Goal: Information Seeking & Learning: Learn about a topic

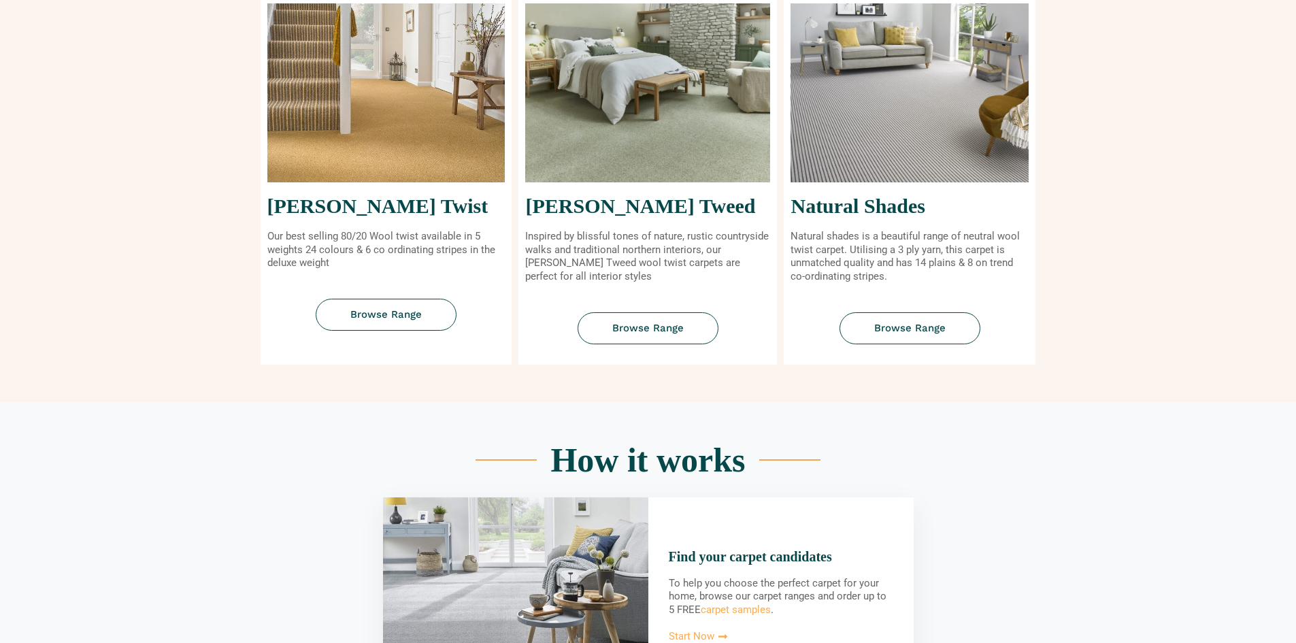
scroll to position [612, 0]
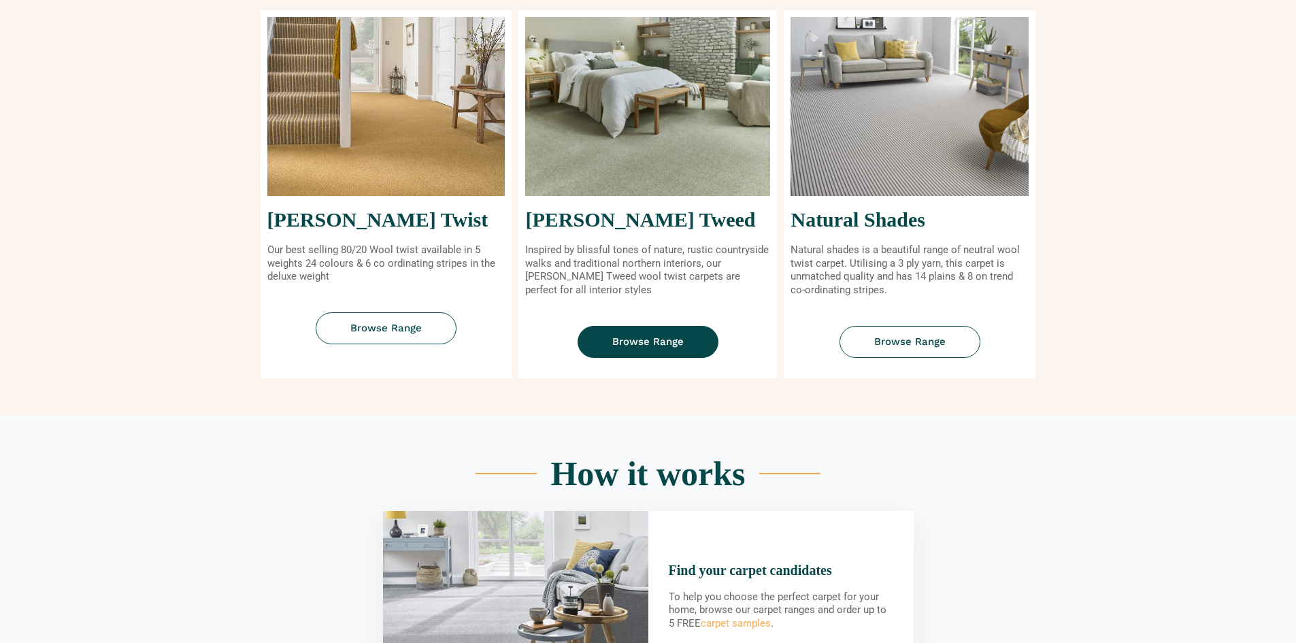
click at [642, 337] on span "Browse Range" at bounding box center [647, 342] width 71 height 10
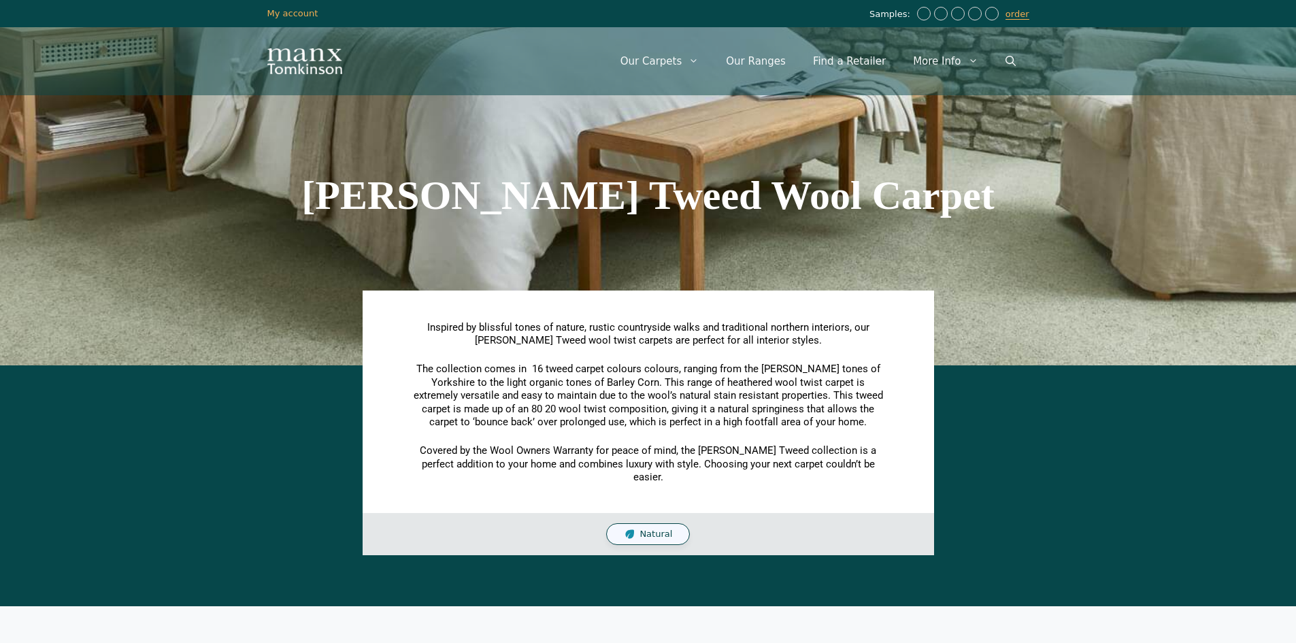
click at [658, 529] on span "Natural" at bounding box center [656, 535] width 33 height 12
drag, startPoint x: 661, startPoint y: 522, endPoint x: 919, endPoint y: 383, distance: 292.9
click at [661, 529] on span "Natural" at bounding box center [656, 535] width 33 height 12
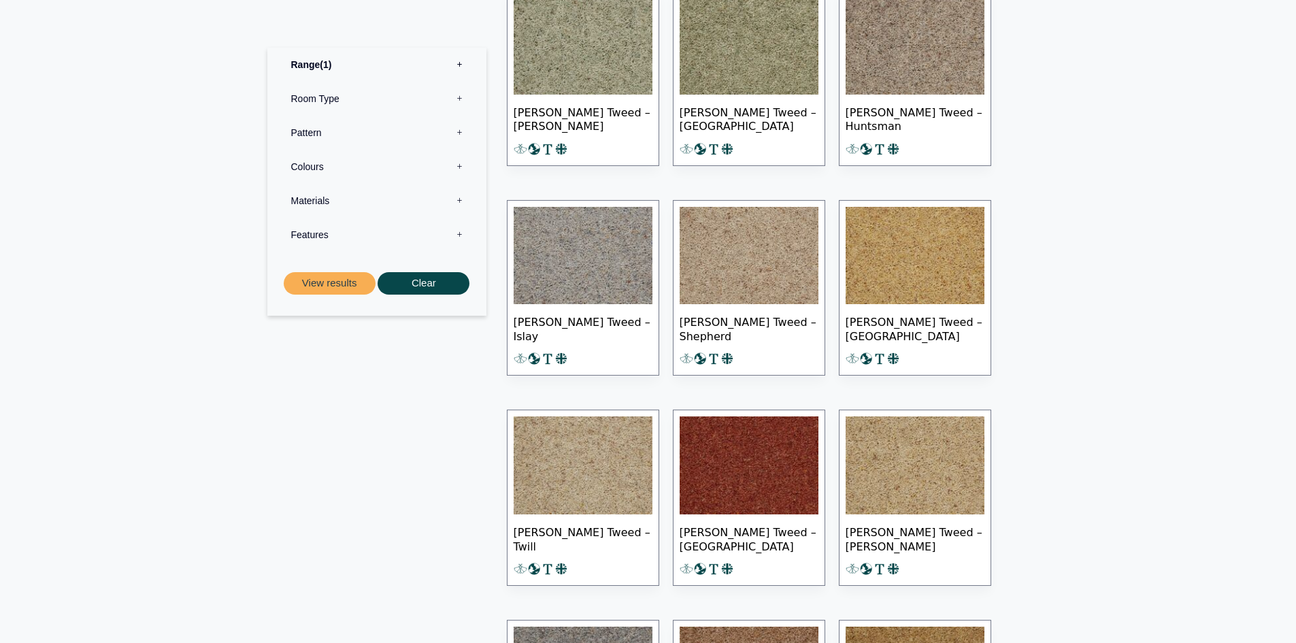
scroll to position [1021, 0]
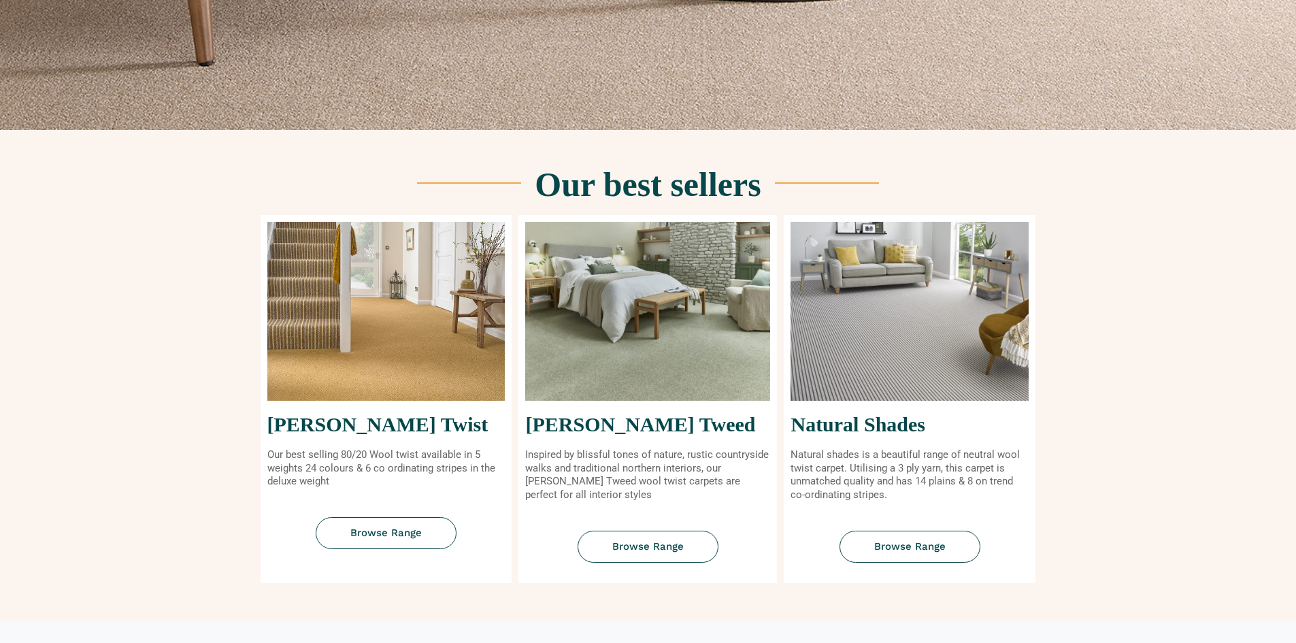
scroll to position [408, 0]
click at [661, 538] on link "Browse Range" at bounding box center [648, 546] width 141 height 32
click at [331, 317] on img at bounding box center [386, 310] width 238 height 179
click at [384, 528] on span "Browse Range" at bounding box center [385, 532] width 71 height 10
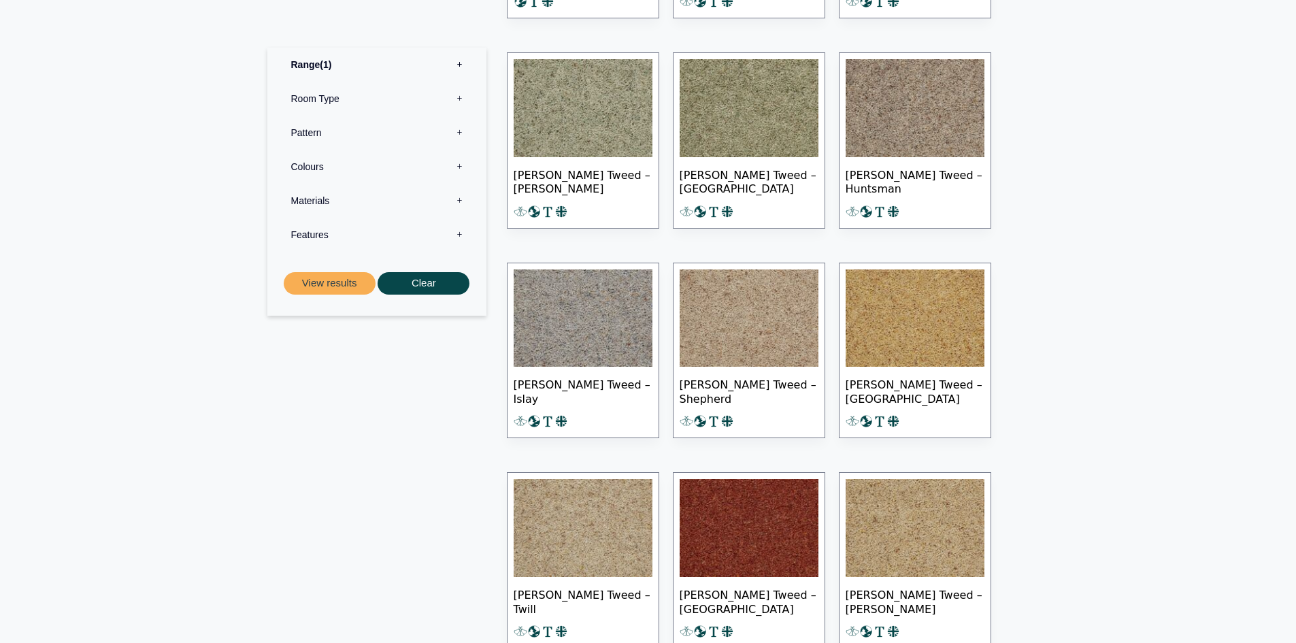
scroll to position [816, 0]
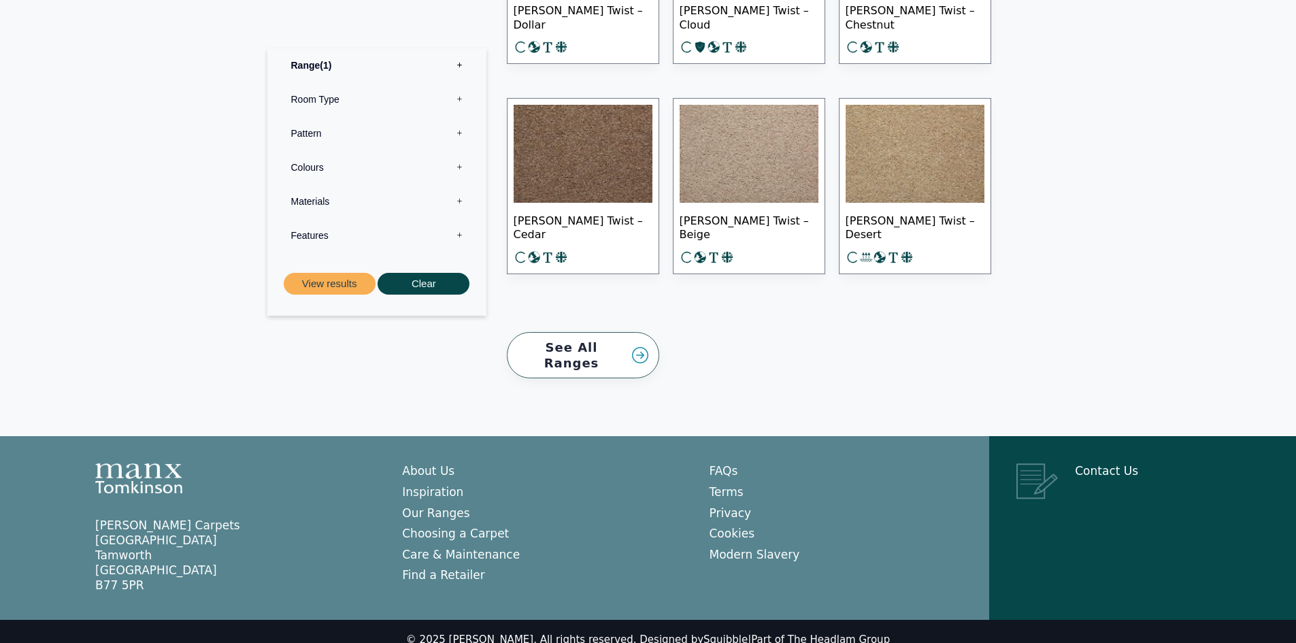
scroll to position [2053, 0]
click at [631, 348] on link "See All Ranges" at bounding box center [583, 354] width 152 height 47
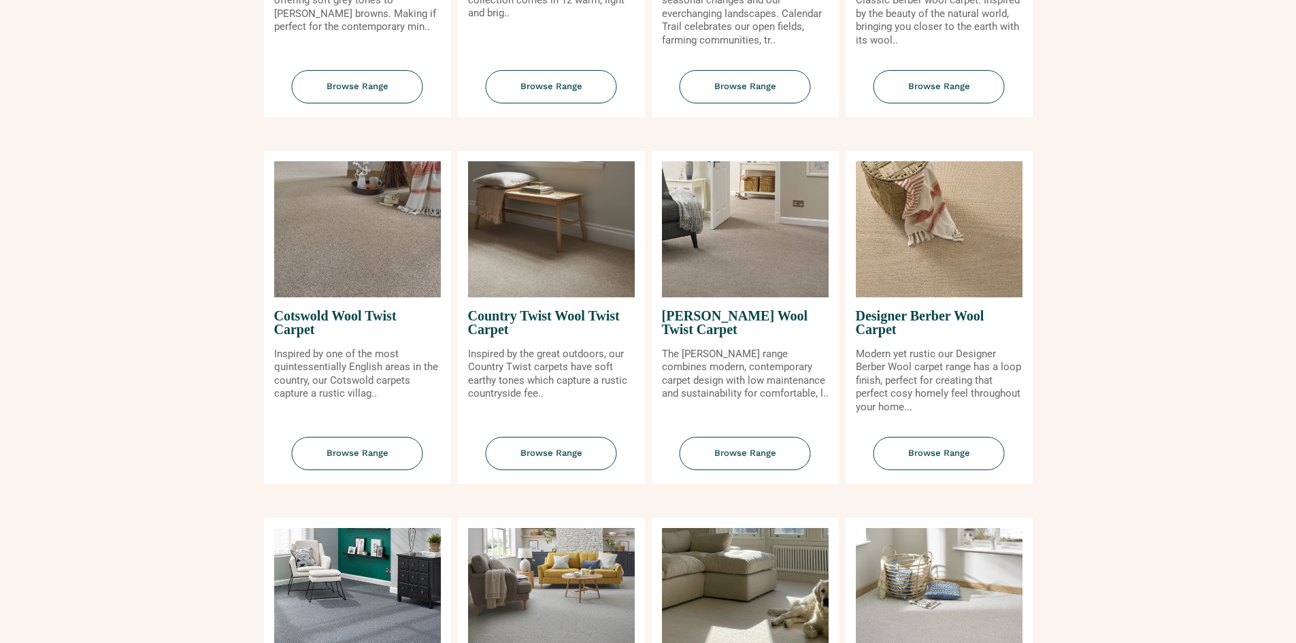
scroll to position [476, 0]
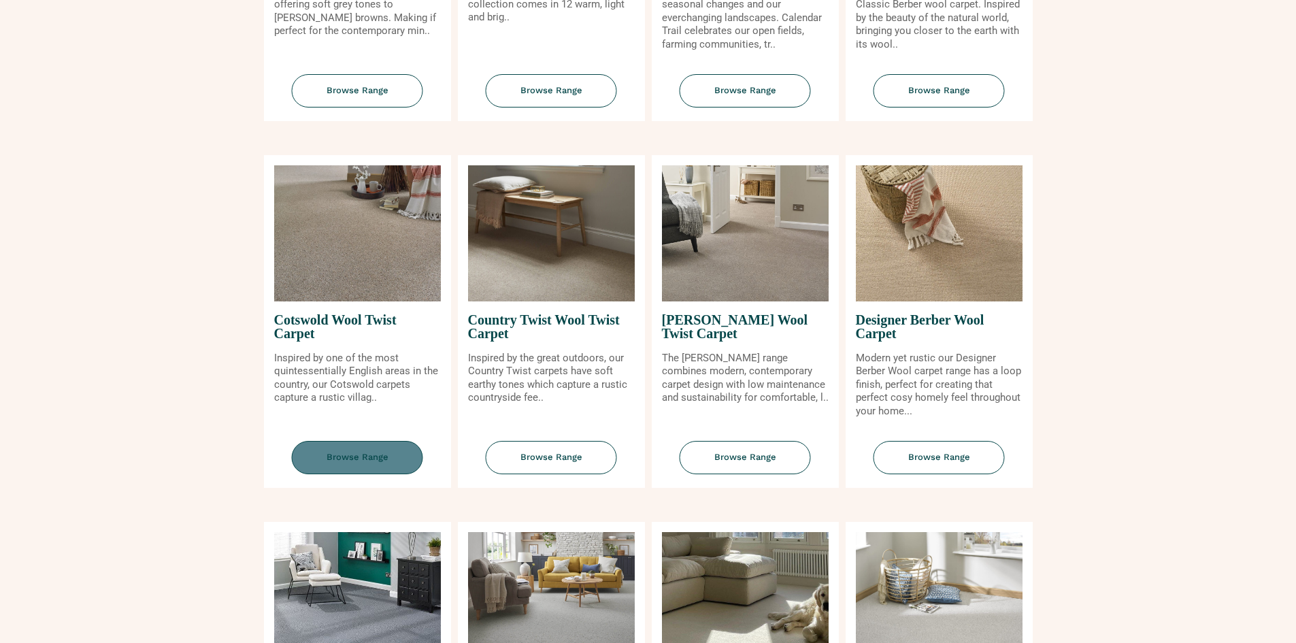
click at [399, 464] on span "Browse Range" at bounding box center [357, 457] width 131 height 33
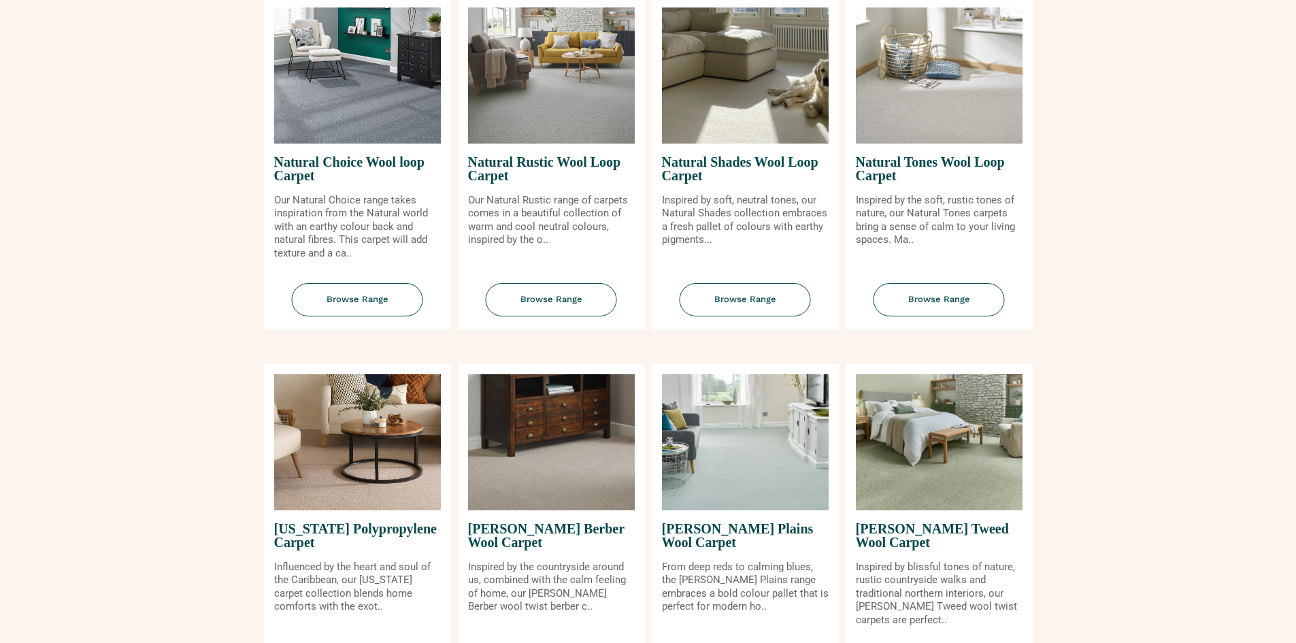
scroll to position [1021, 0]
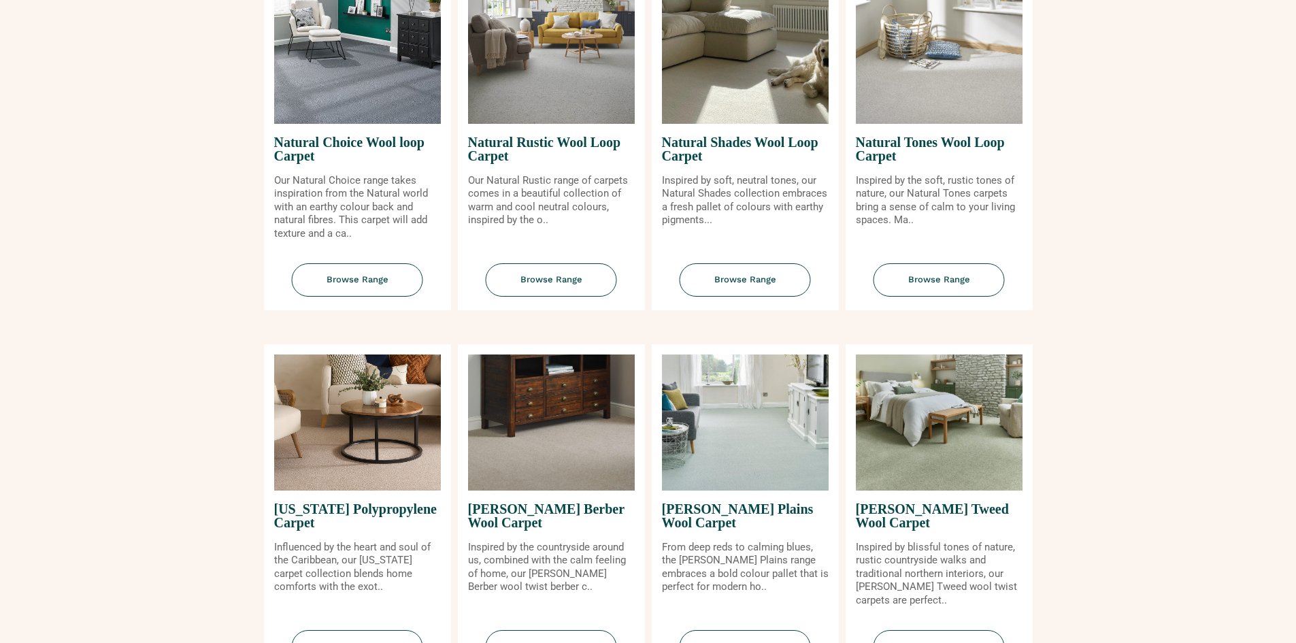
click at [919, 468] on img at bounding box center [939, 422] width 167 height 136
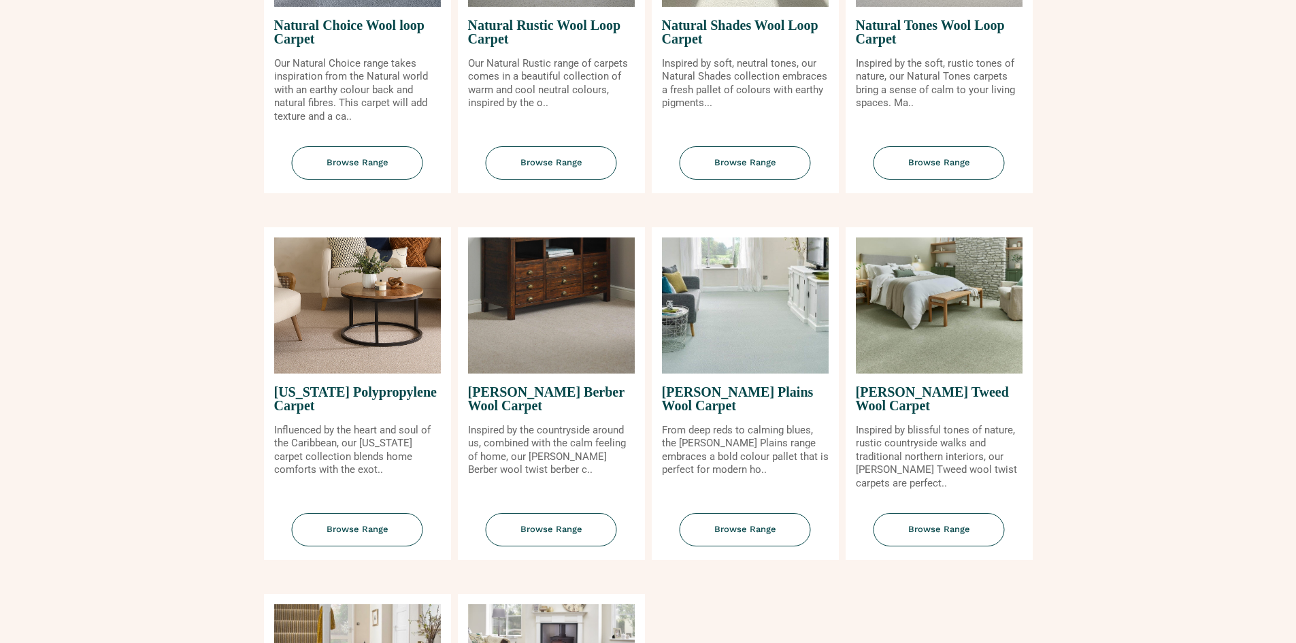
scroll to position [1157, 0]
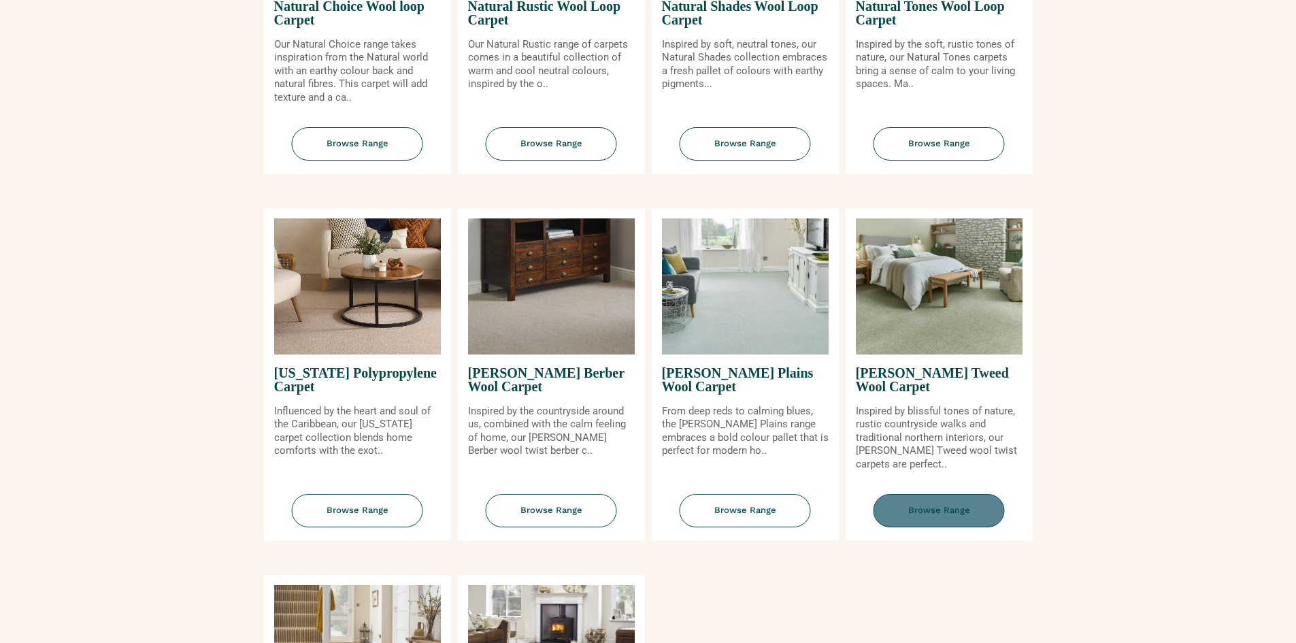
click at [909, 518] on span "Browse Range" at bounding box center [939, 510] width 131 height 33
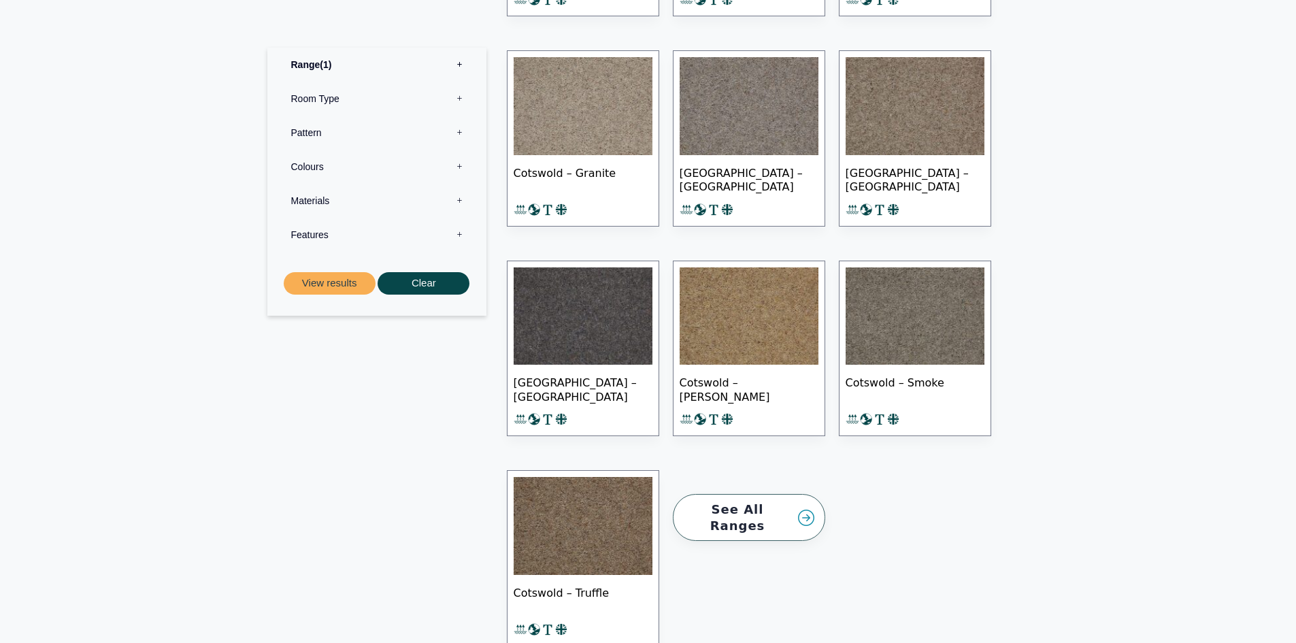
scroll to position [816, 0]
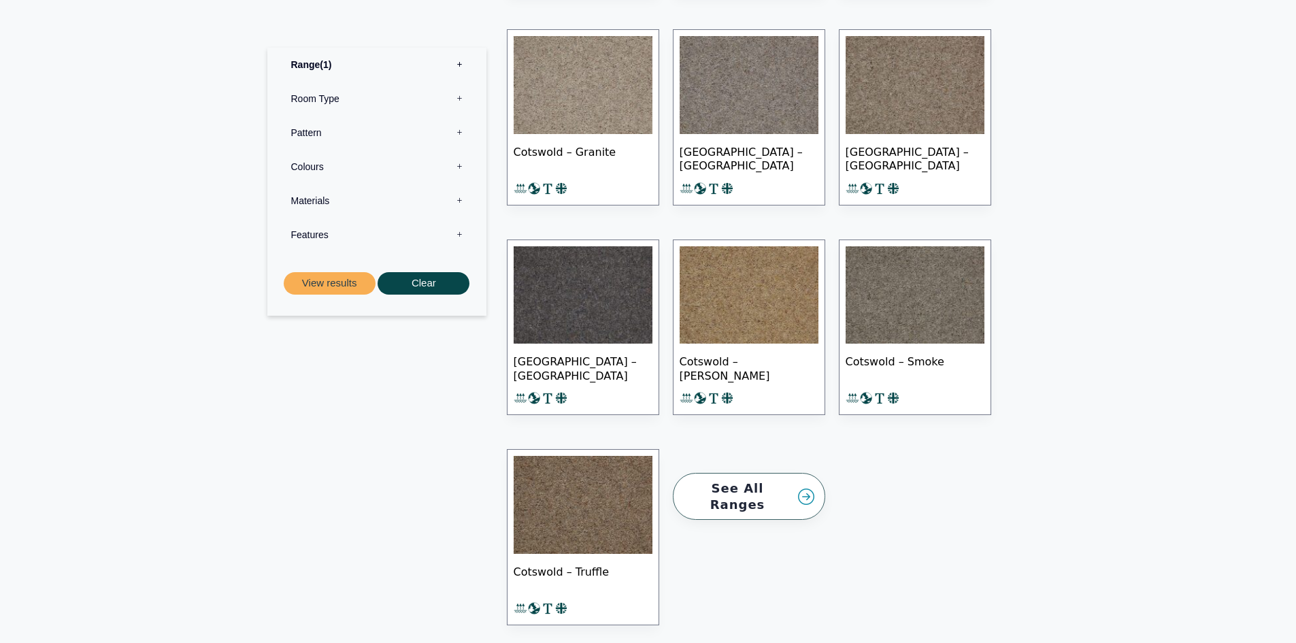
click at [340, 99] on label "Room Type 0" at bounding box center [377, 99] width 199 height 34
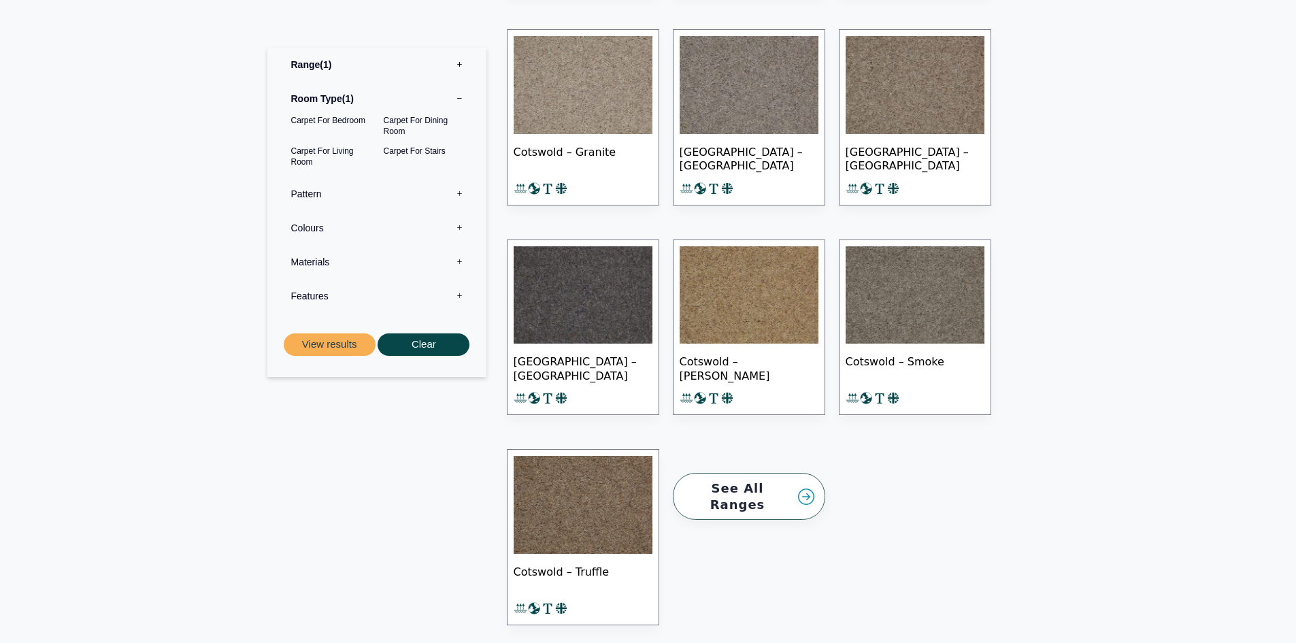
click at [344, 195] on label "Pattern 0" at bounding box center [377, 194] width 199 height 34
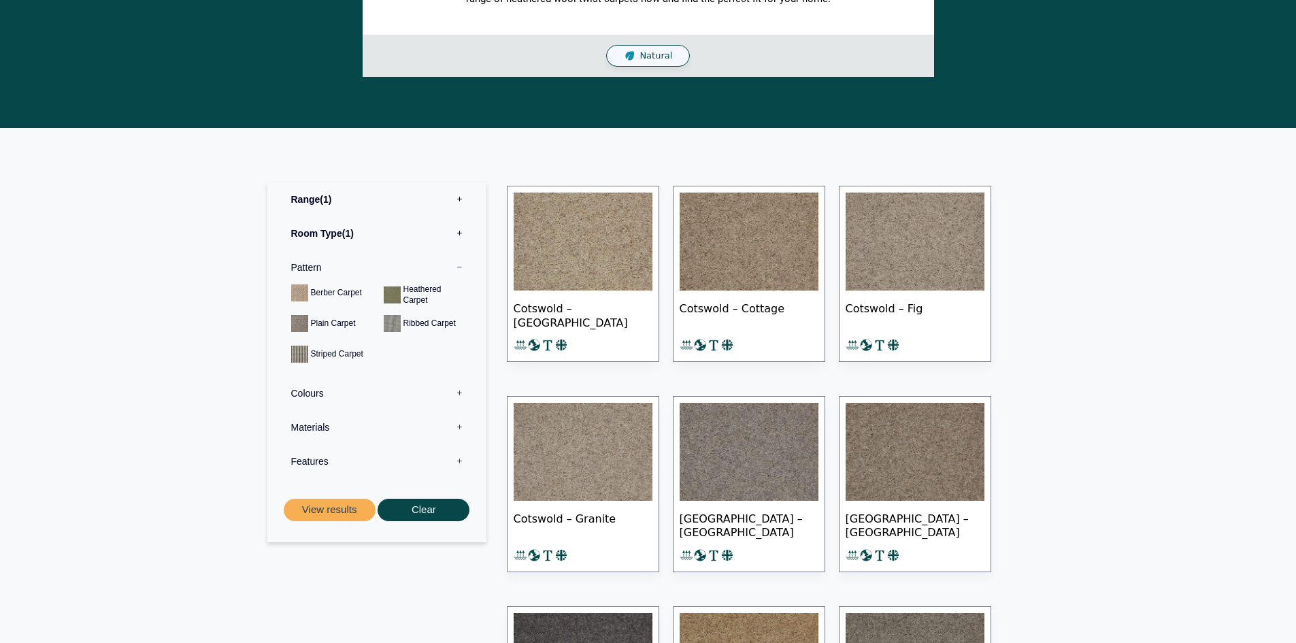
scroll to position [408, 0]
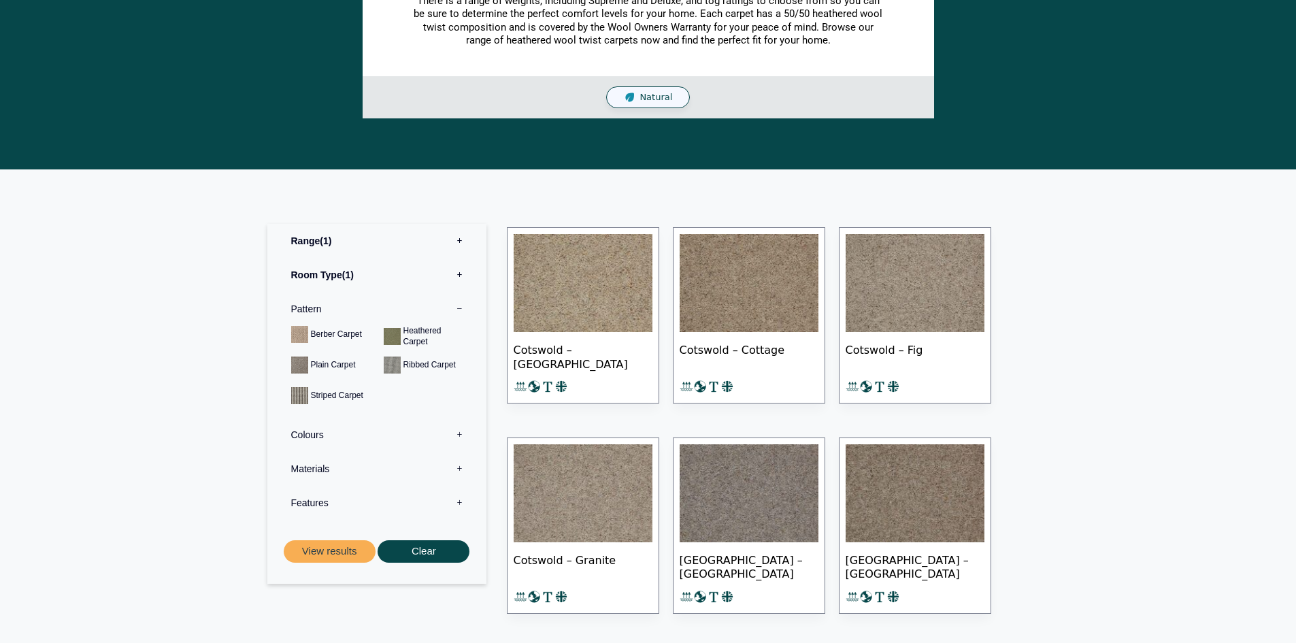
click at [312, 248] on label "Range 1" at bounding box center [377, 241] width 199 height 34
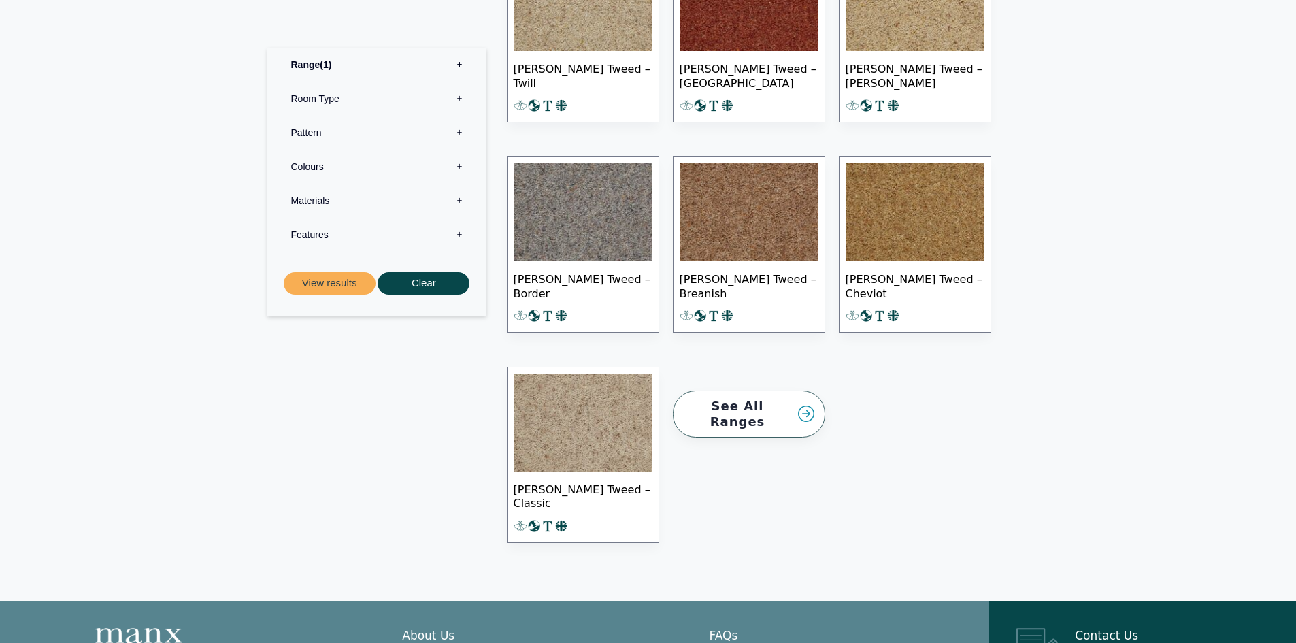
scroll to position [1429, 0]
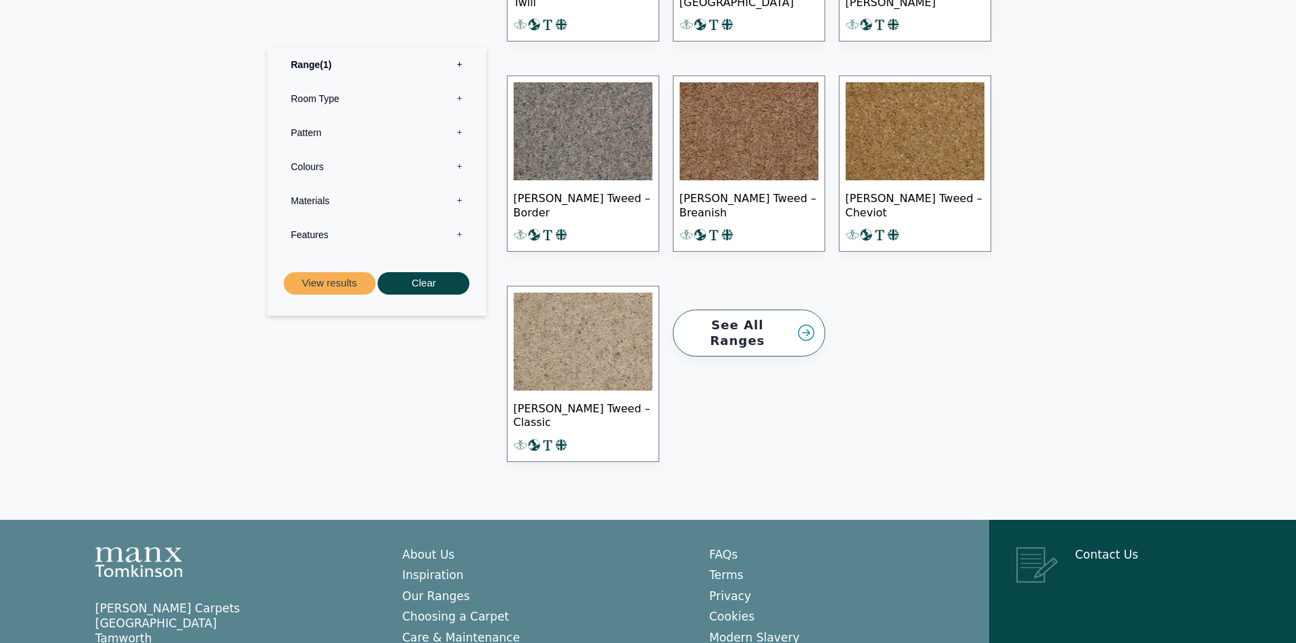
click at [316, 225] on label "Features 0" at bounding box center [377, 235] width 199 height 34
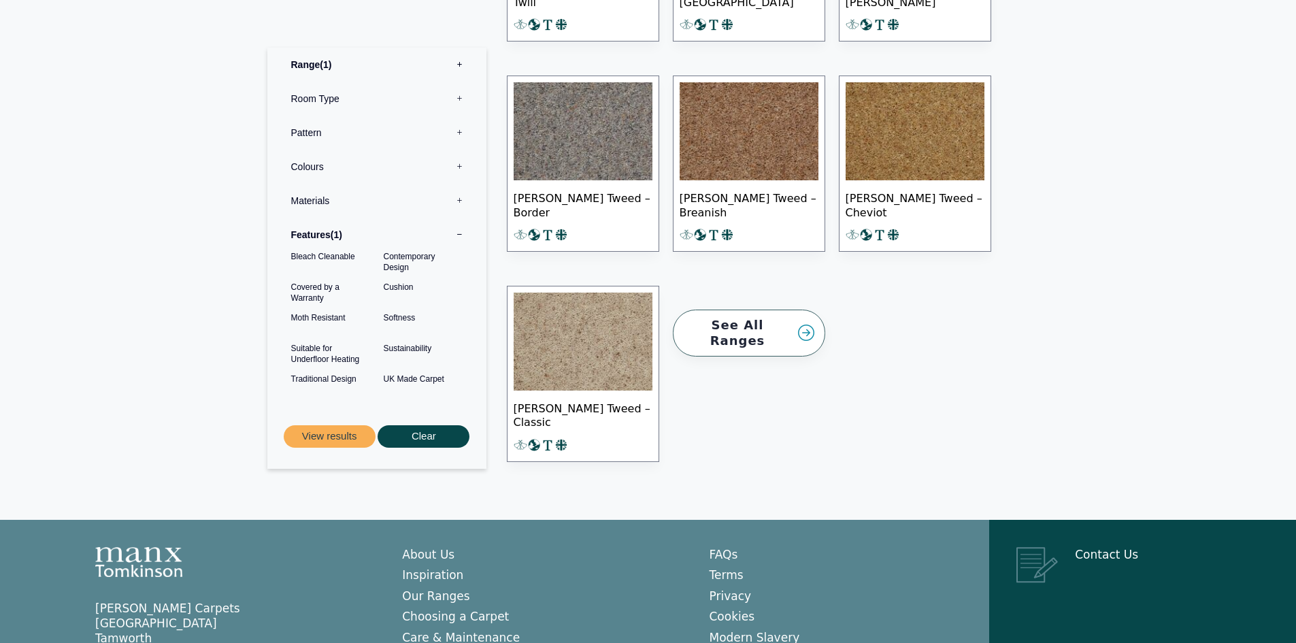
click at [712, 328] on div "See All Ranges" at bounding box center [749, 374] width 166 height 210
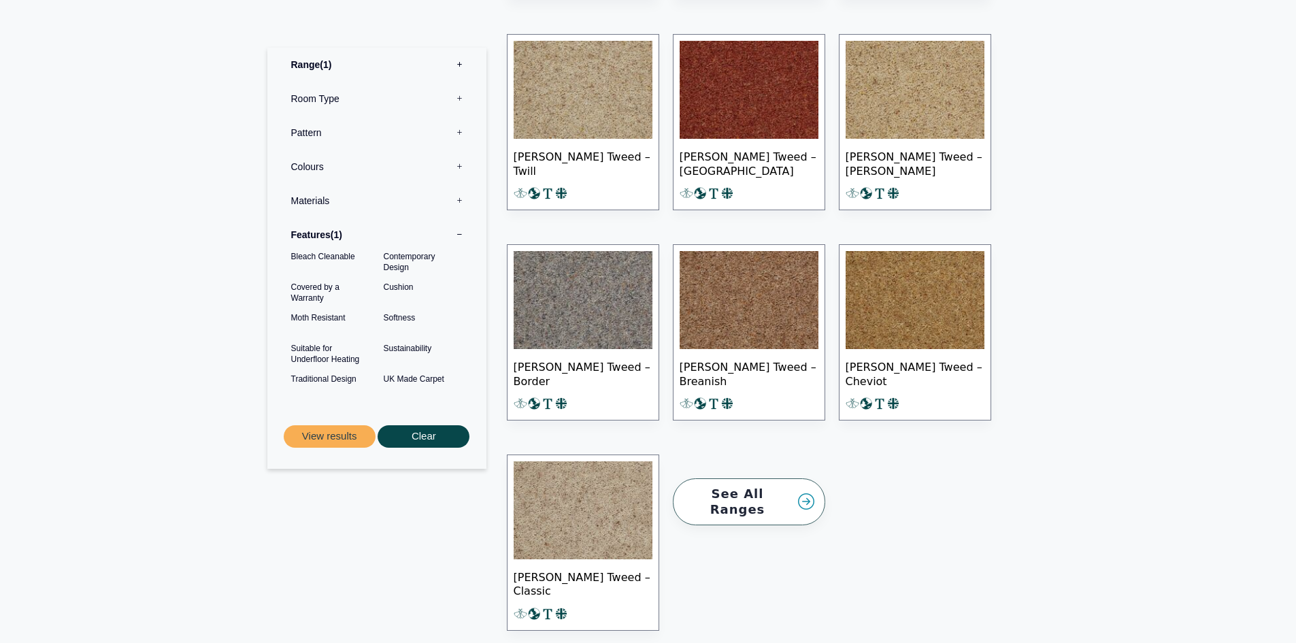
scroll to position [1225, 0]
